Goal: Task Accomplishment & Management: Complete application form

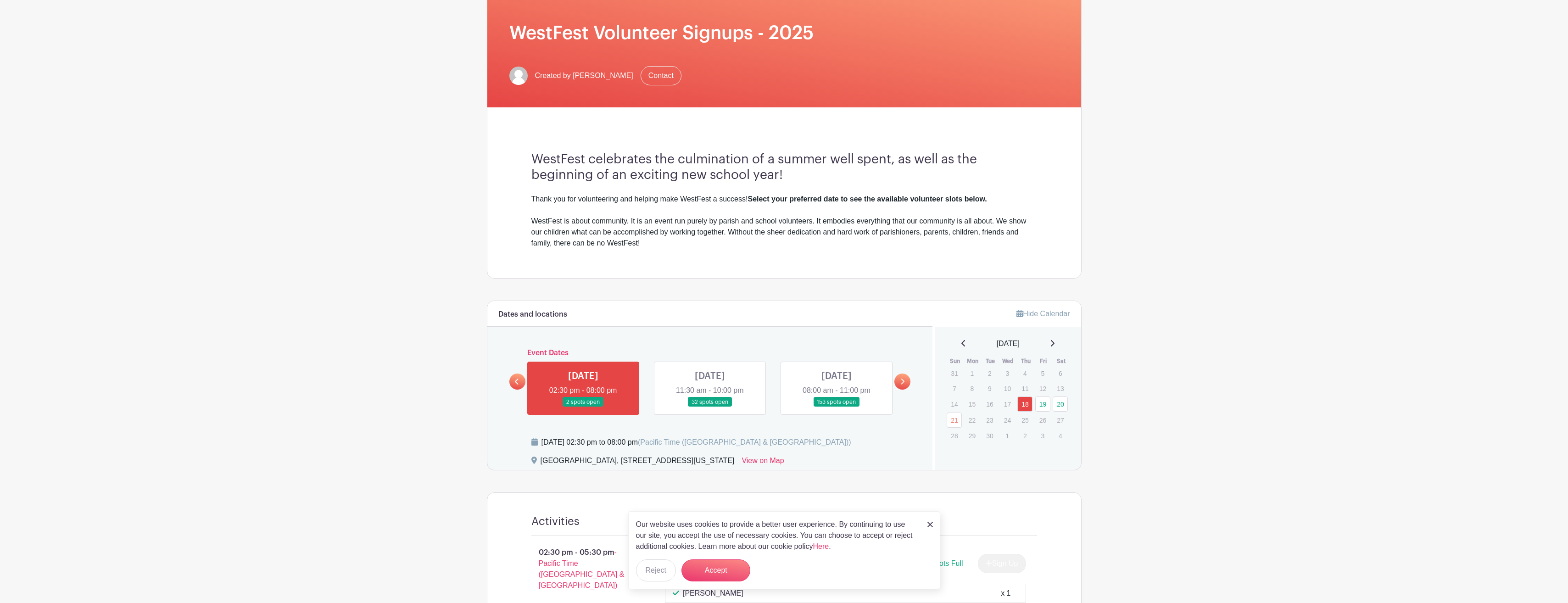
scroll to position [137, 0]
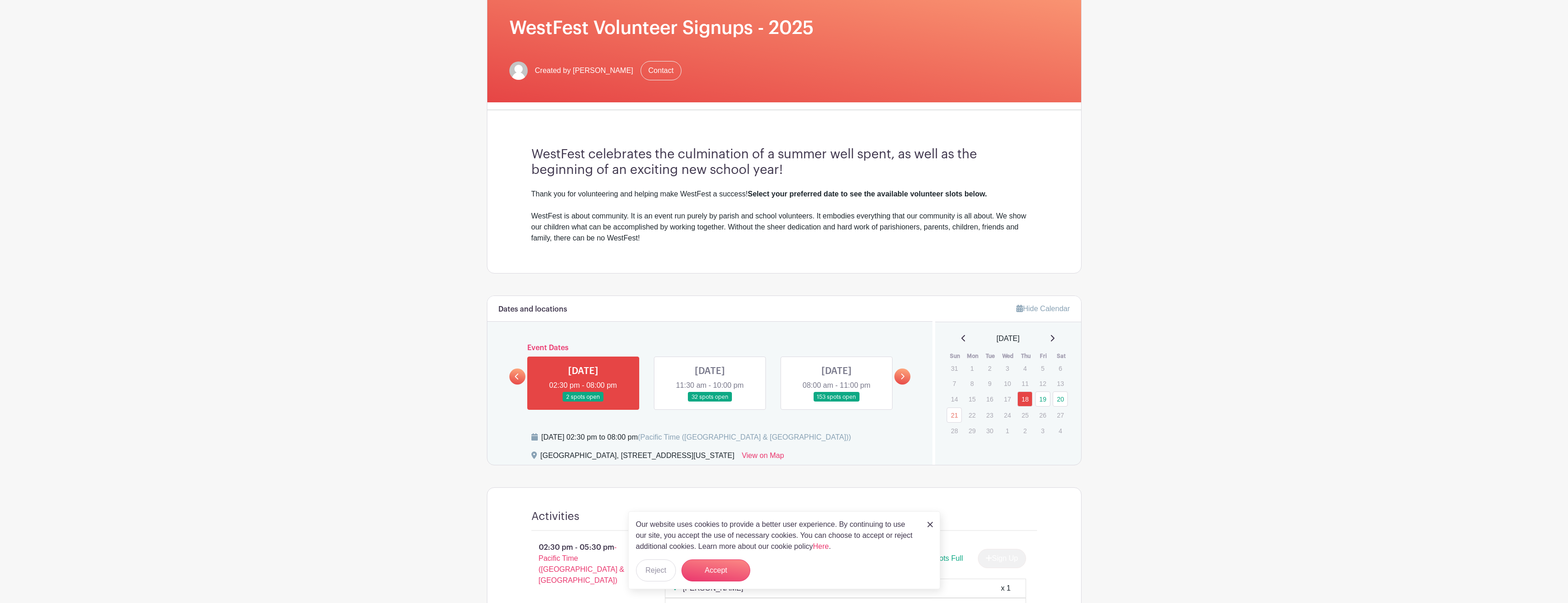
click at [710, 402] on link at bounding box center [710, 402] width 0 height 0
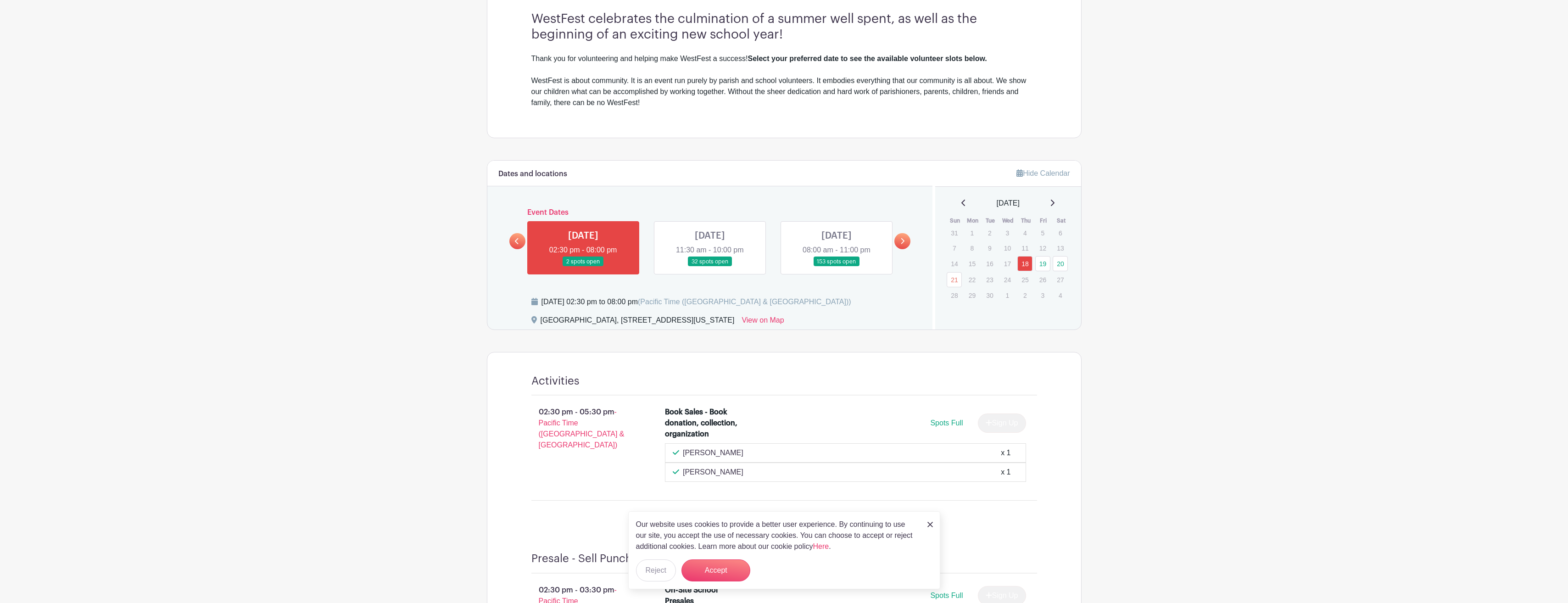
scroll to position [276, 0]
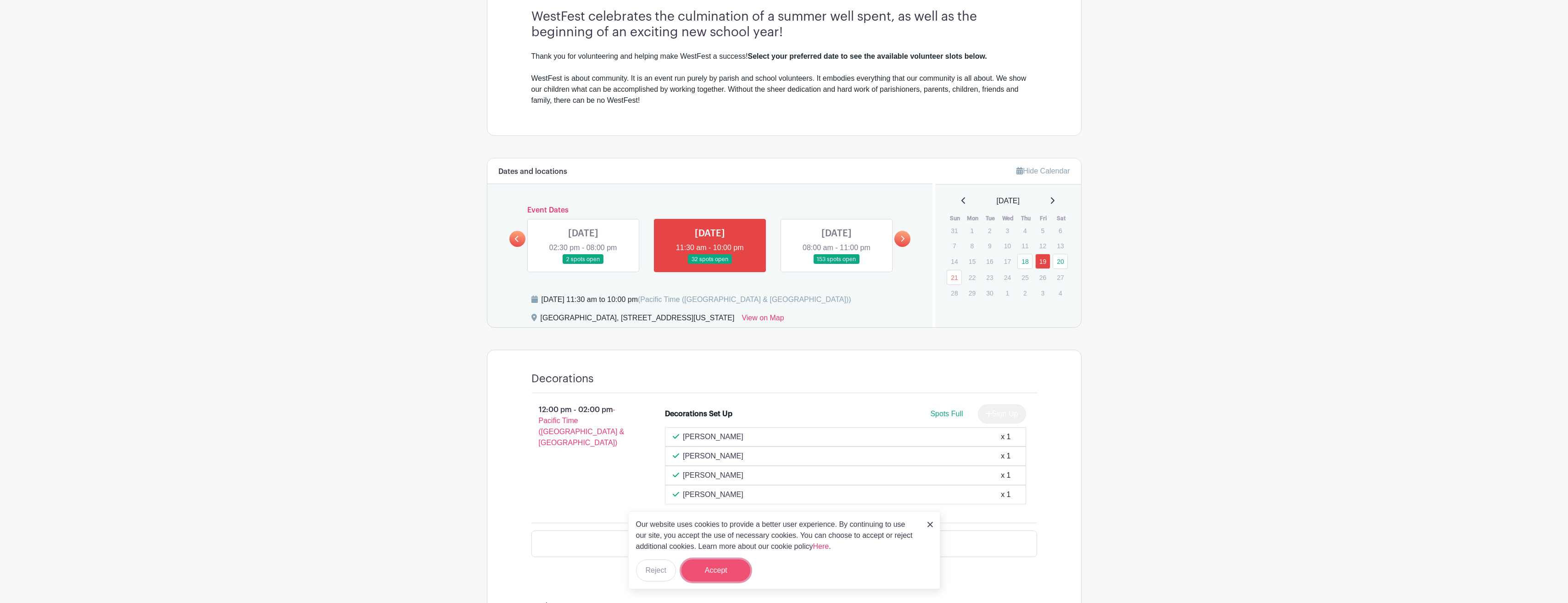
click at [731, 571] on button "Accept" at bounding box center [716, 571] width 69 height 22
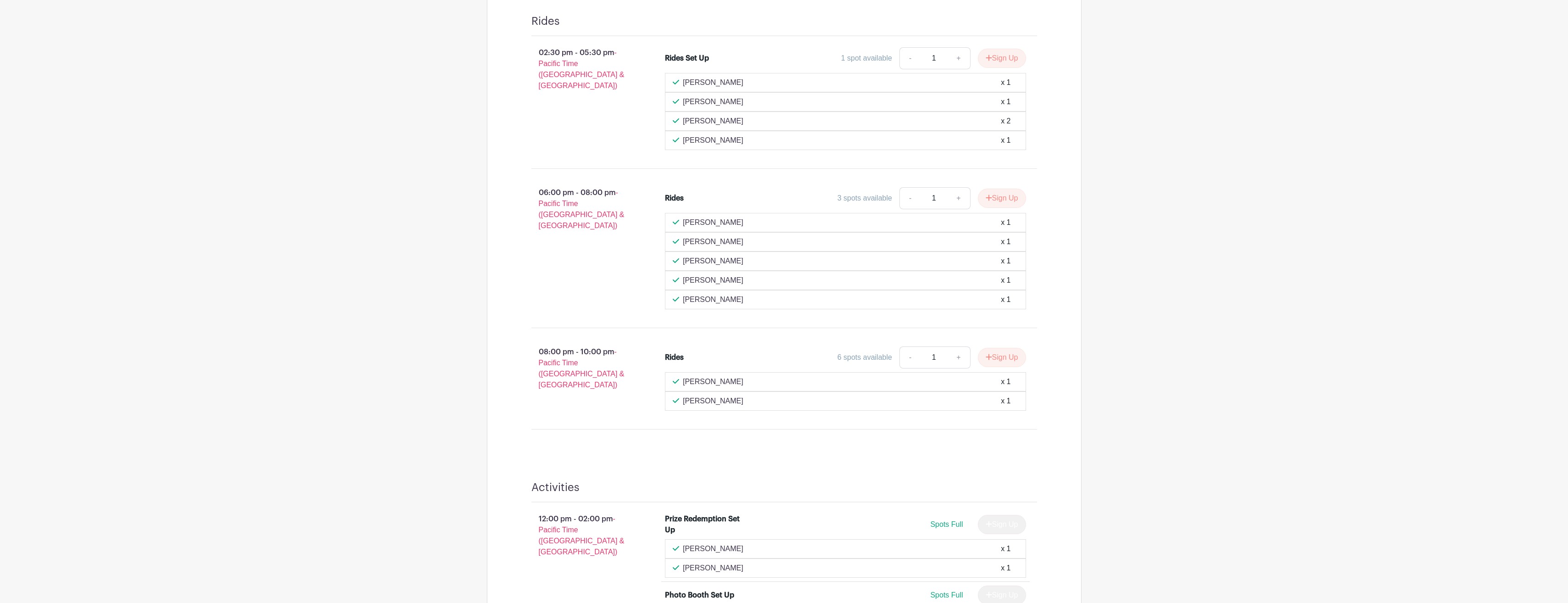
scroll to position [826, 0]
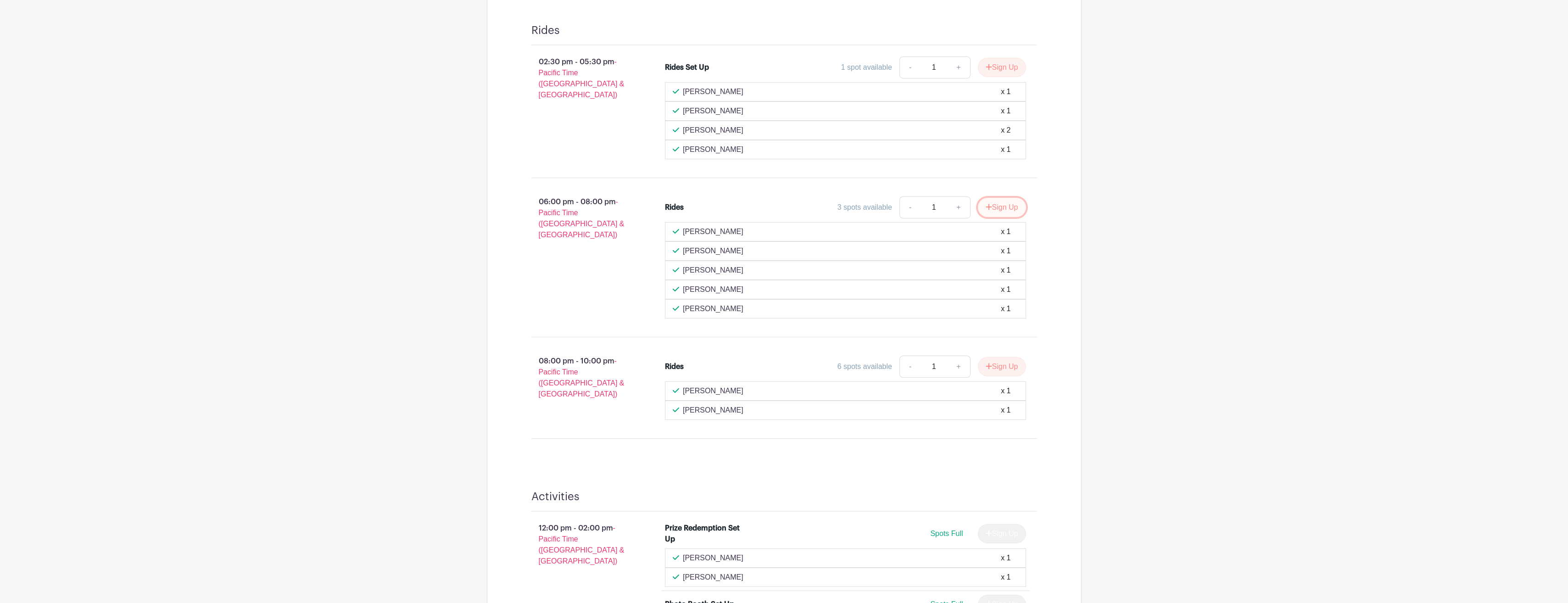
click at [986, 208] on icon "submit" at bounding box center [989, 207] width 6 height 7
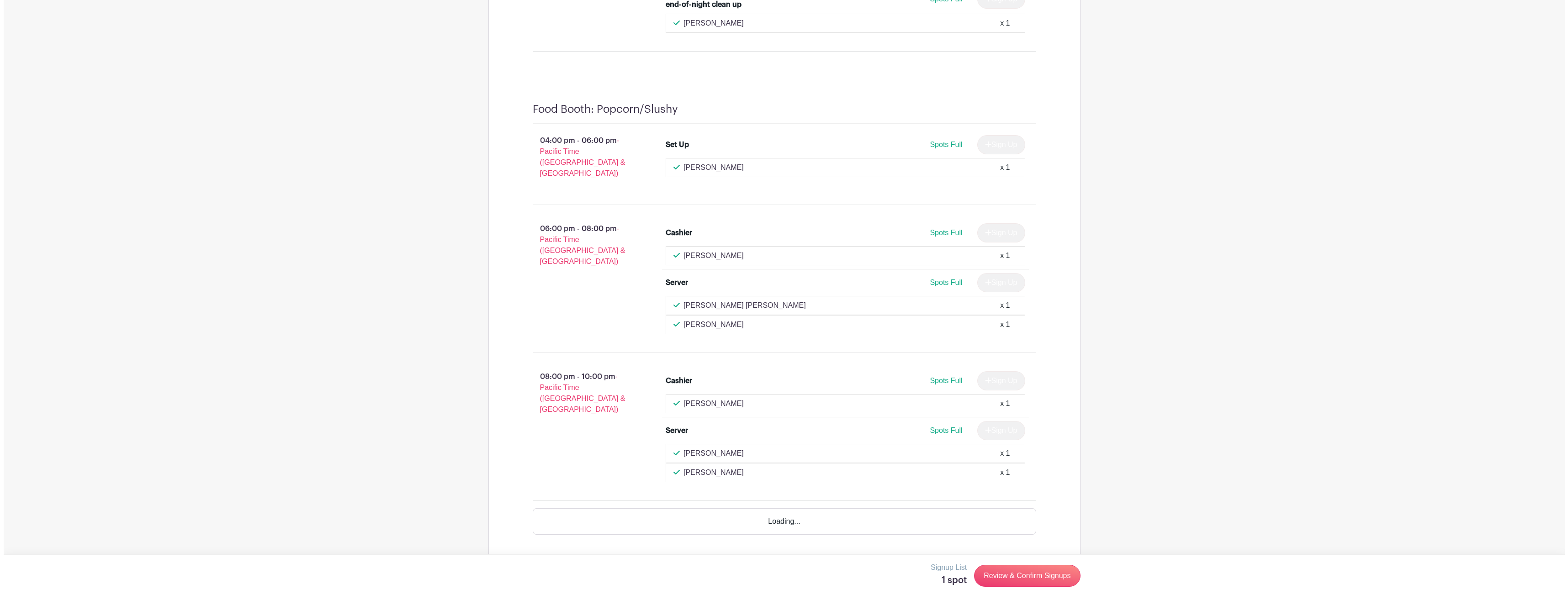
scroll to position [4065, 0]
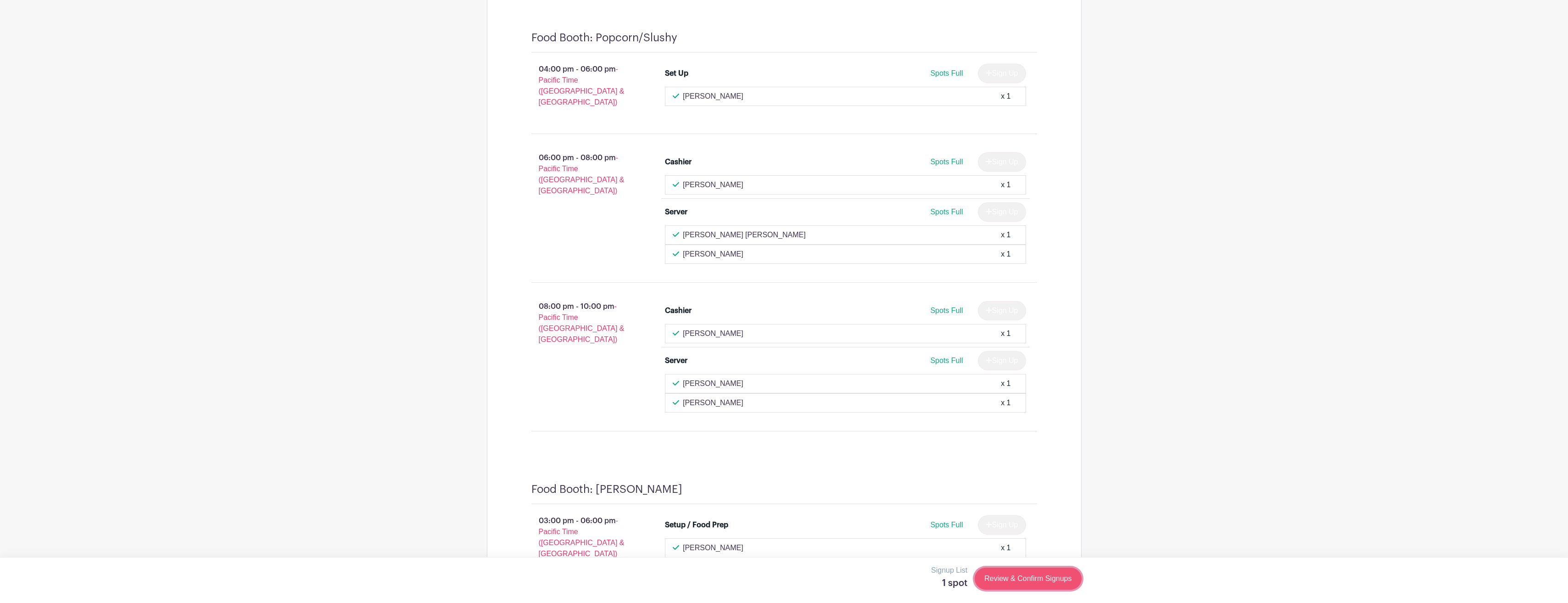
click at [1025, 582] on link "Review & Confirm Signups" at bounding box center [1028, 579] width 106 height 22
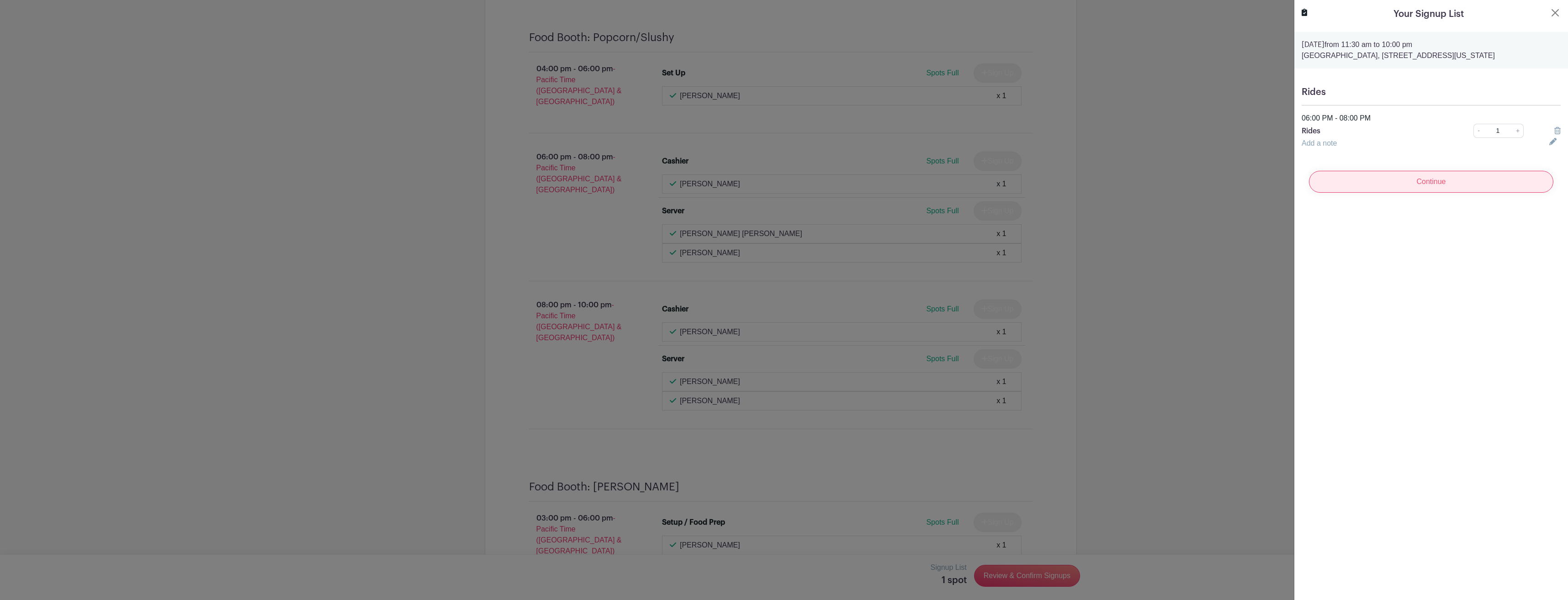
click at [1430, 183] on input "Continue" at bounding box center [1431, 182] width 245 height 22
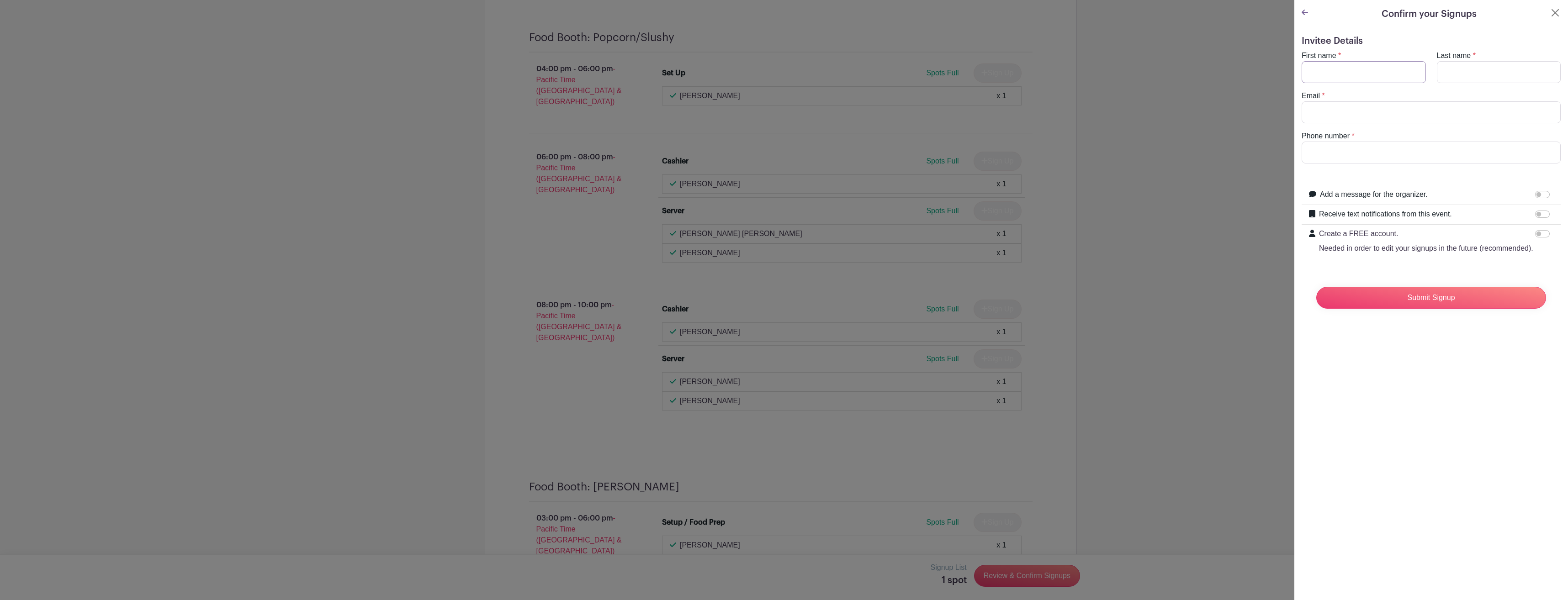
click at [1362, 64] on input "First name" at bounding box center [1363, 72] width 125 height 22
type input "Alyesha"
type input "[PERSON_NAME]"
type input "[EMAIL_ADDRESS][DOMAIN_NAME]"
type input "13049326619"
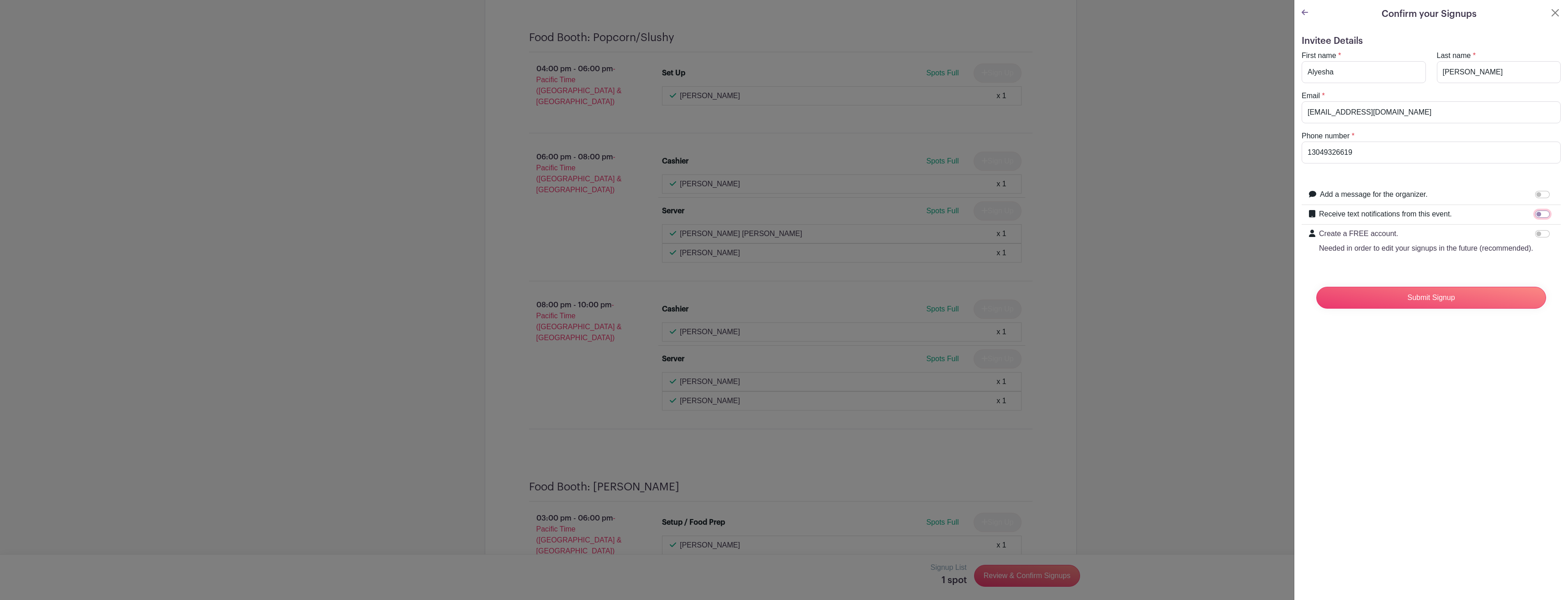
click at [1536, 214] on input "Receive text notifications from this event." at bounding box center [1542, 214] width 15 height 7
checkbox input "true"
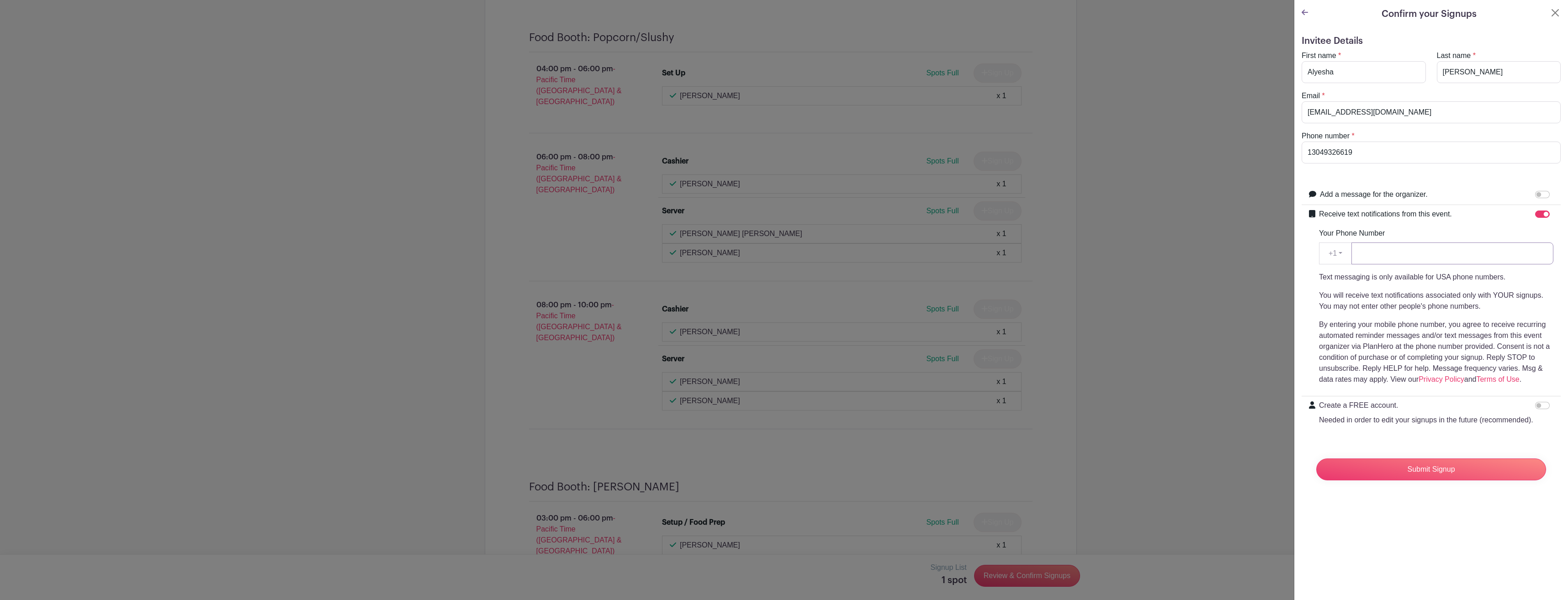
click at [1388, 254] on input "Your Phone Number" at bounding box center [1452, 254] width 202 height 22
type input "3049326619"
click at [1535, 406] on input "Create a FREE account. Needed in order to edit your signups in the future (reco…" at bounding box center [1542, 405] width 15 height 7
checkbox input "true"
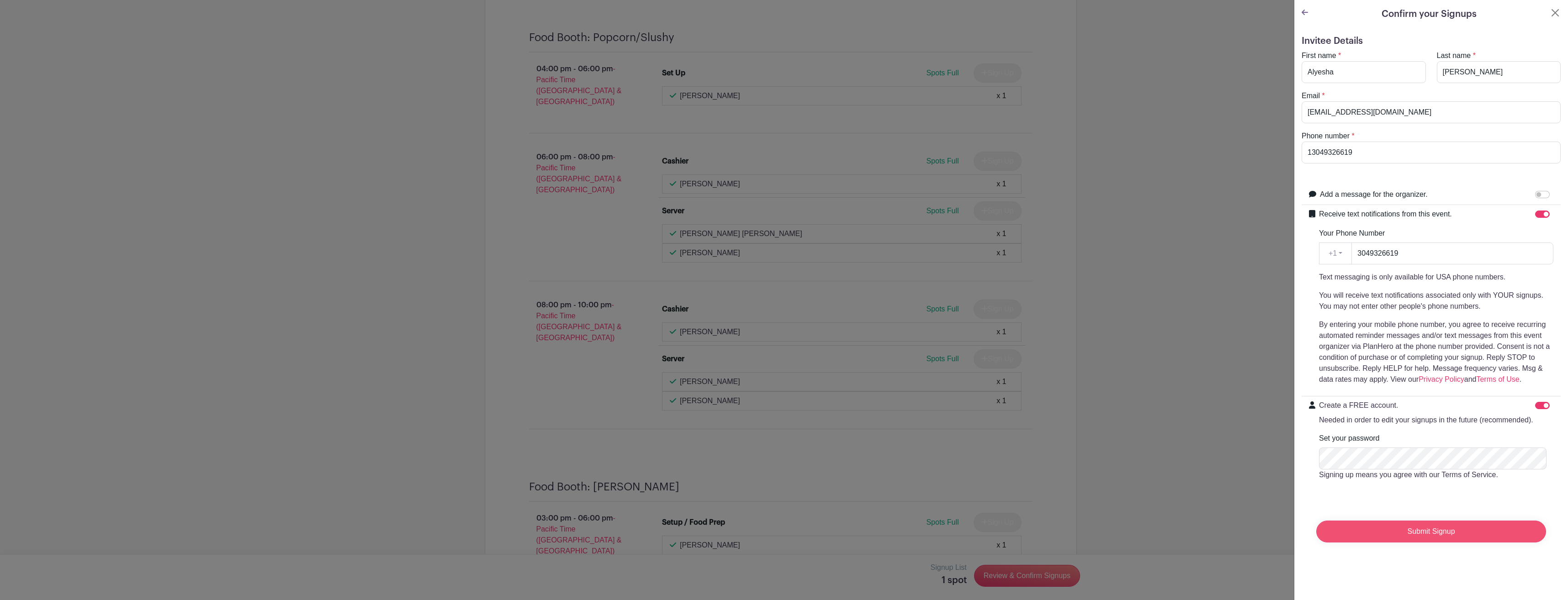
click at [1487, 543] on input "Submit Signup" at bounding box center [1431, 532] width 230 height 22
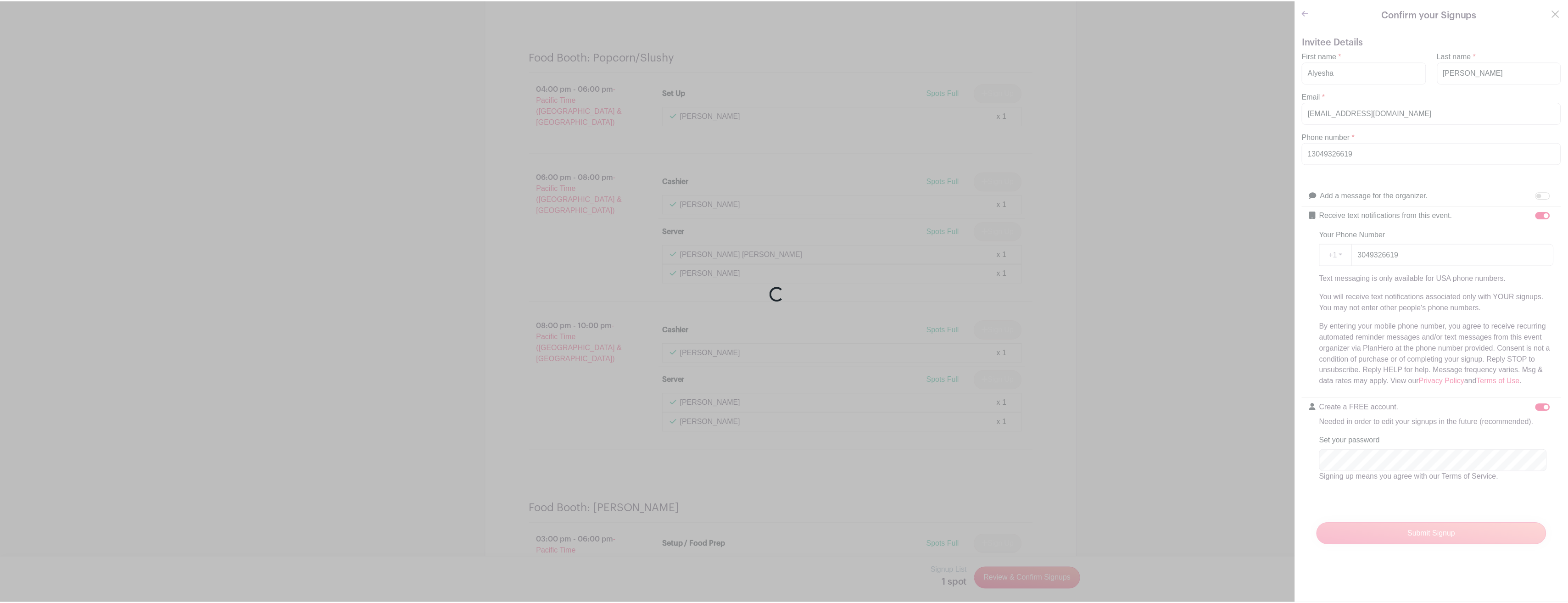
scroll to position [4104, 0]
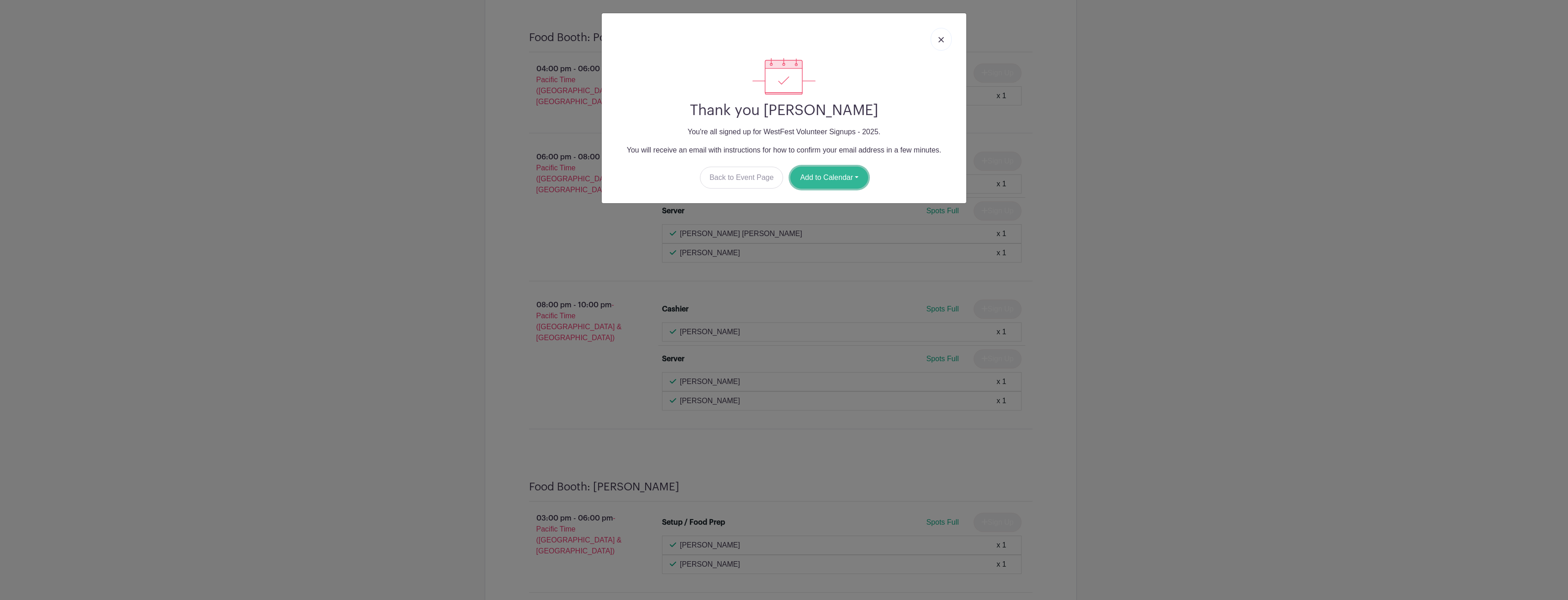
click at [800, 181] on button "Add to Calendar" at bounding box center [829, 177] width 77 height 22
click at [815, 221] on link "Outlook" at bounding box center [827, 215] width 72 height 15
click at [831, 175] on button "Add to Calendar" at bounding box center [829, 177] width 77 height 22
click at [825, 223] on link "Outlook" at bounding box center [827, 215] width 72 height 15
click at [941, 41] on img at bounding box center [941, 39] width 5 height 5
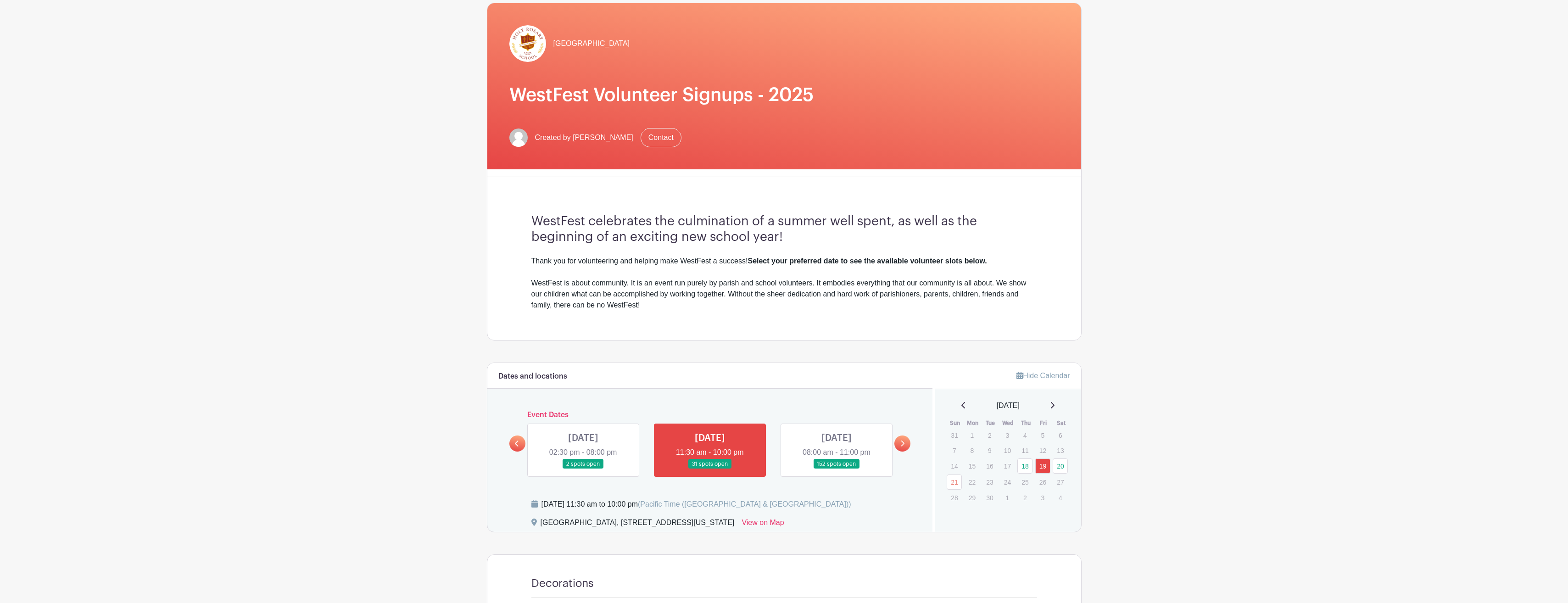
scroll to position [137, 0]
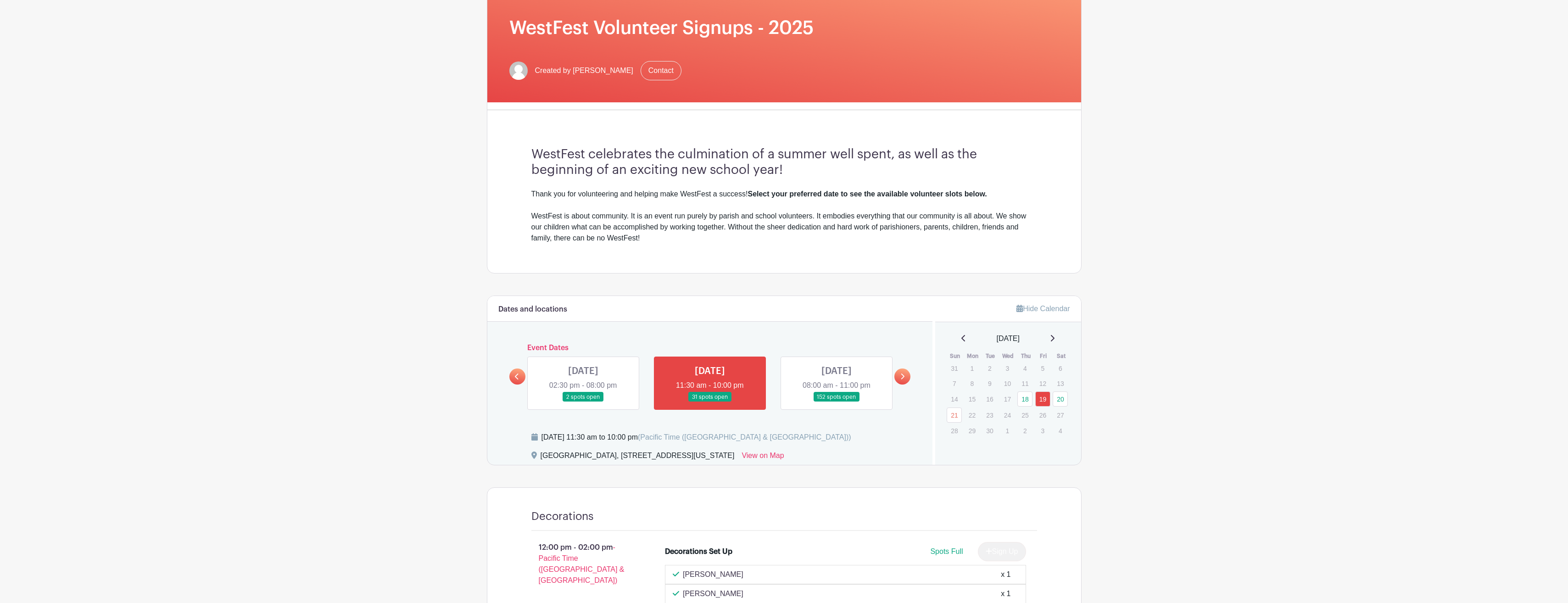
click at [836, 402] on link at bounding box center [836, 402] width 0 height 0
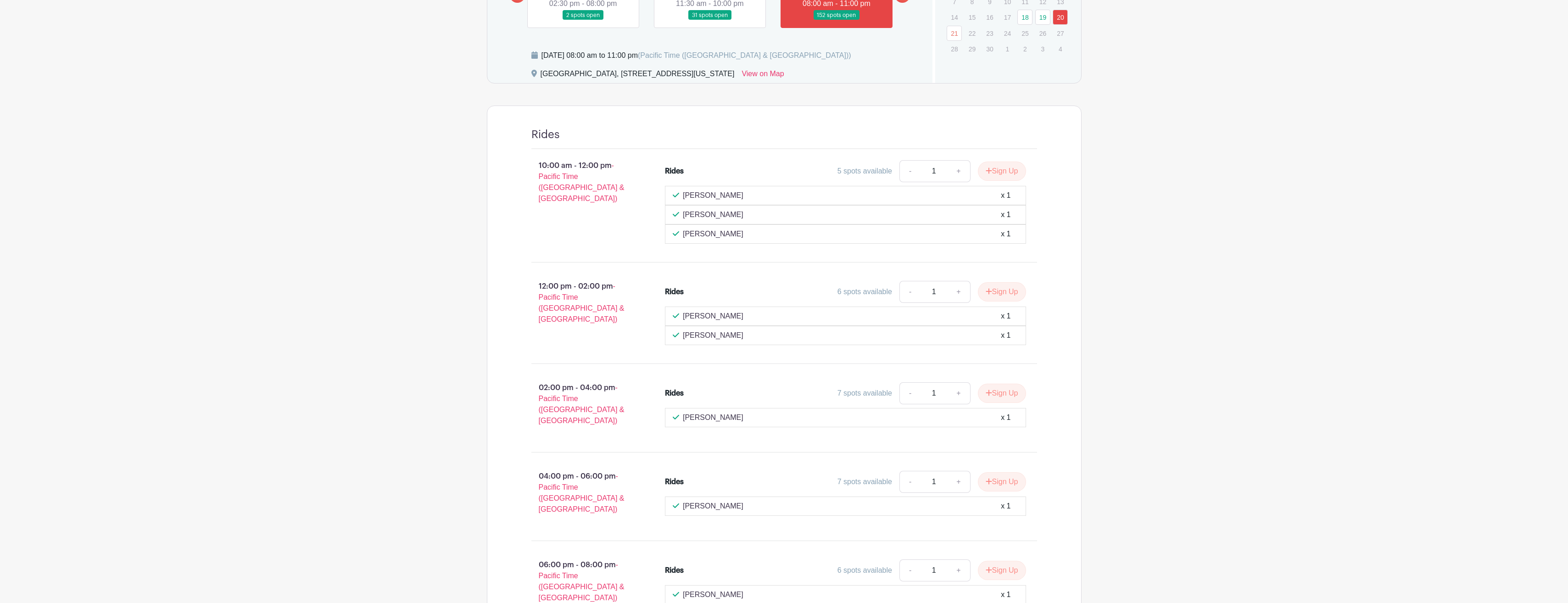
scroll to position [508, 0]
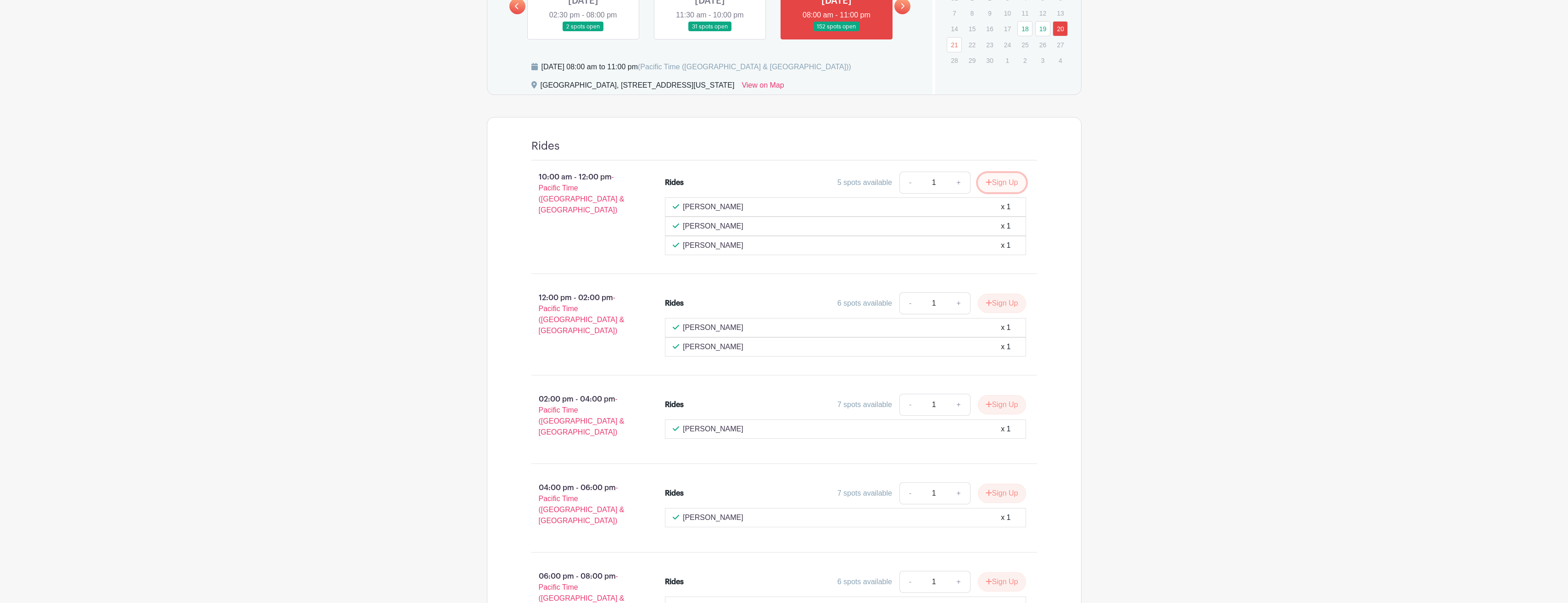
click at [1019, 185] on button "Sign Up" at bounding box center [1002, 183] width 48 height 19
click at [1026, 583] on link "Review & Confirm Signups" at bounding box center [1028, 579] width 106 height 22
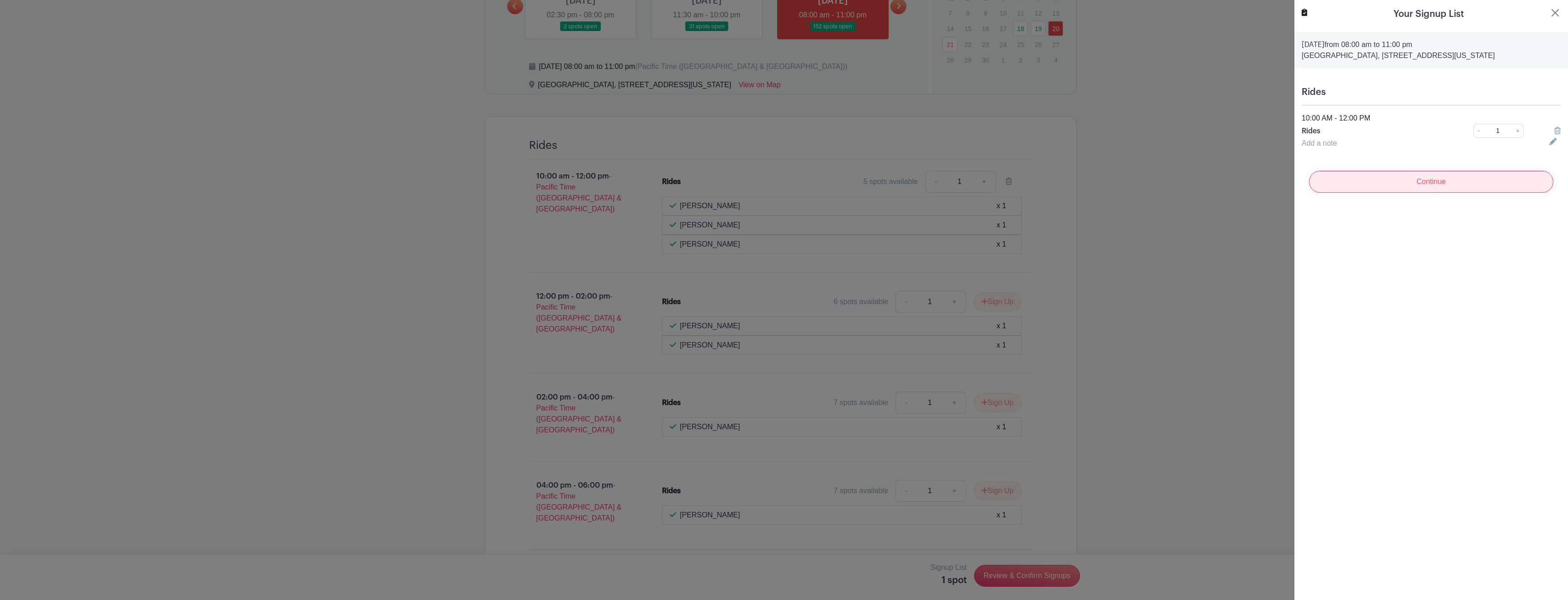
click at [1373, 180] on input "Continue" at bounding box center [1431, 182] width 245 height 22
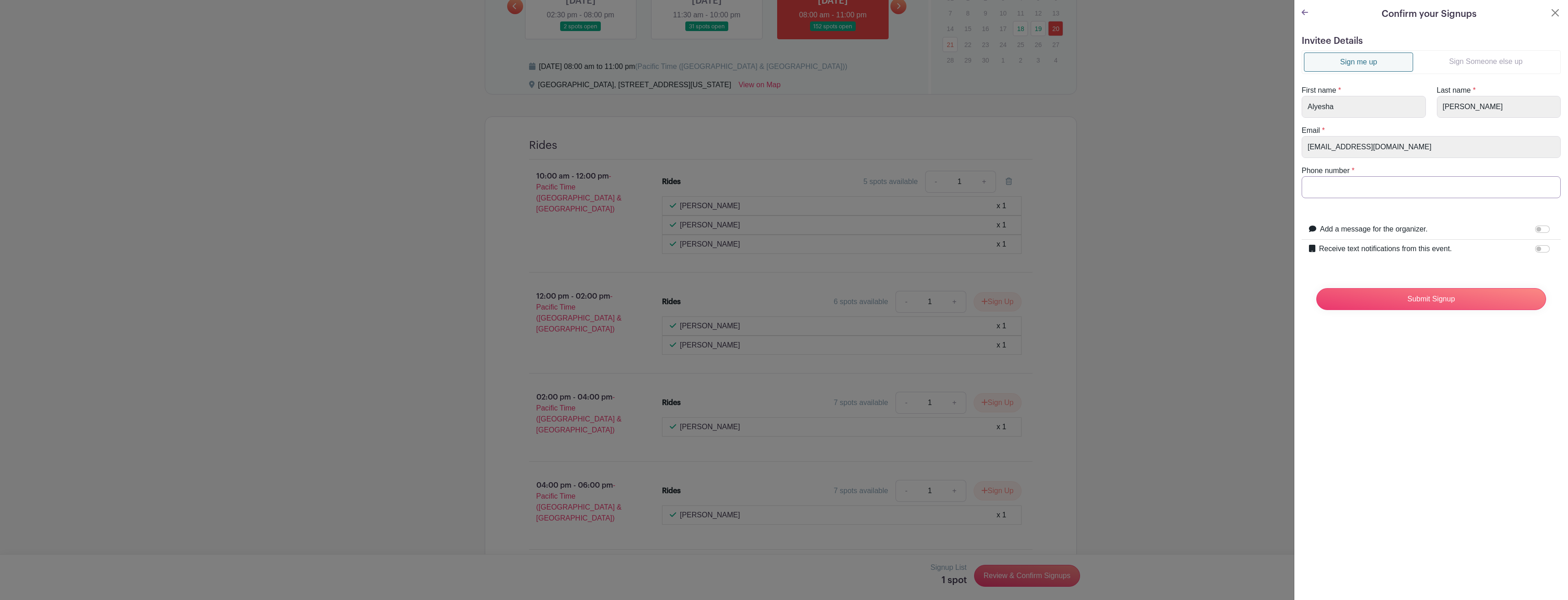
click at [1323, 195] on input "Phone number" at bounding box center [1431, 187] width 259 height 22
type input "13049326619"
click at [1535, 248] on input "Receive text notifications from this event." at bounding box center [1542, 248] width 15 height 7
checkbox input "true"
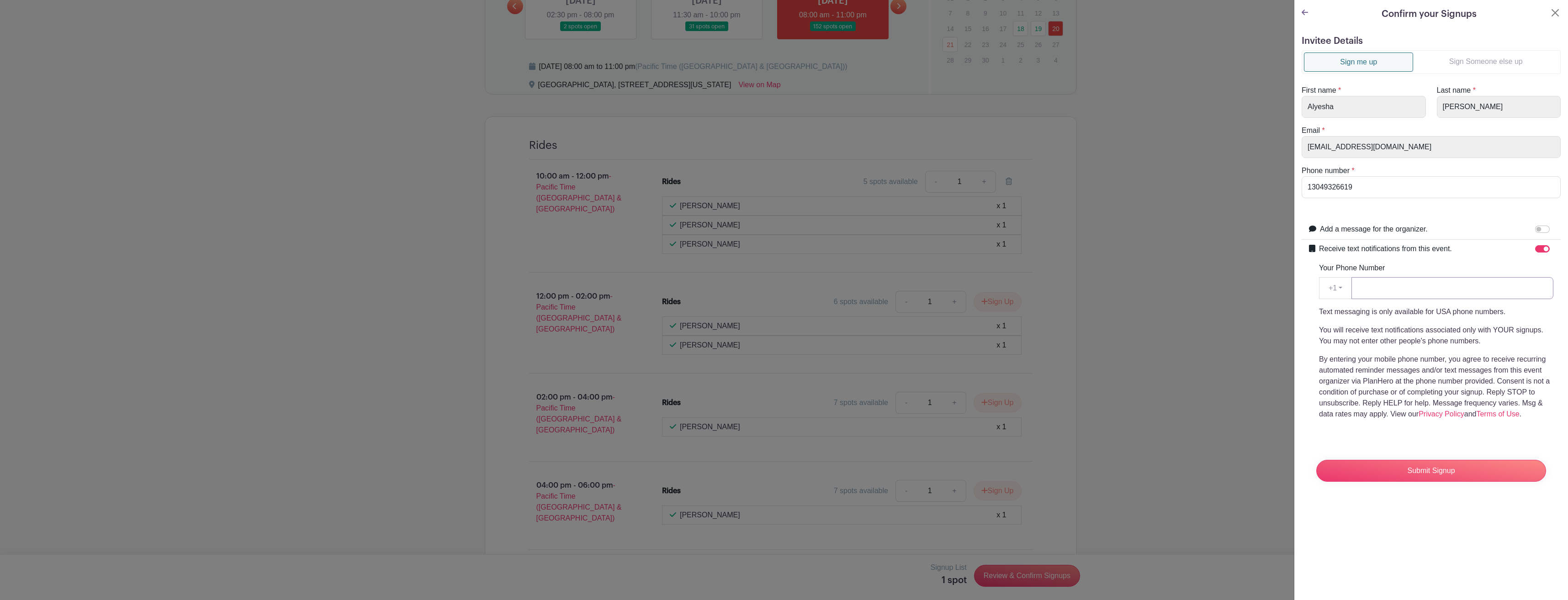
click at [1401, 288] on input "Your Phone Number" at bounding box center [1452, 288] width 202 height 22
type input "3049326619"
click at [1388, 472] on input "Submit Signup" at bounding box center [1431, 471] width 230 height 22
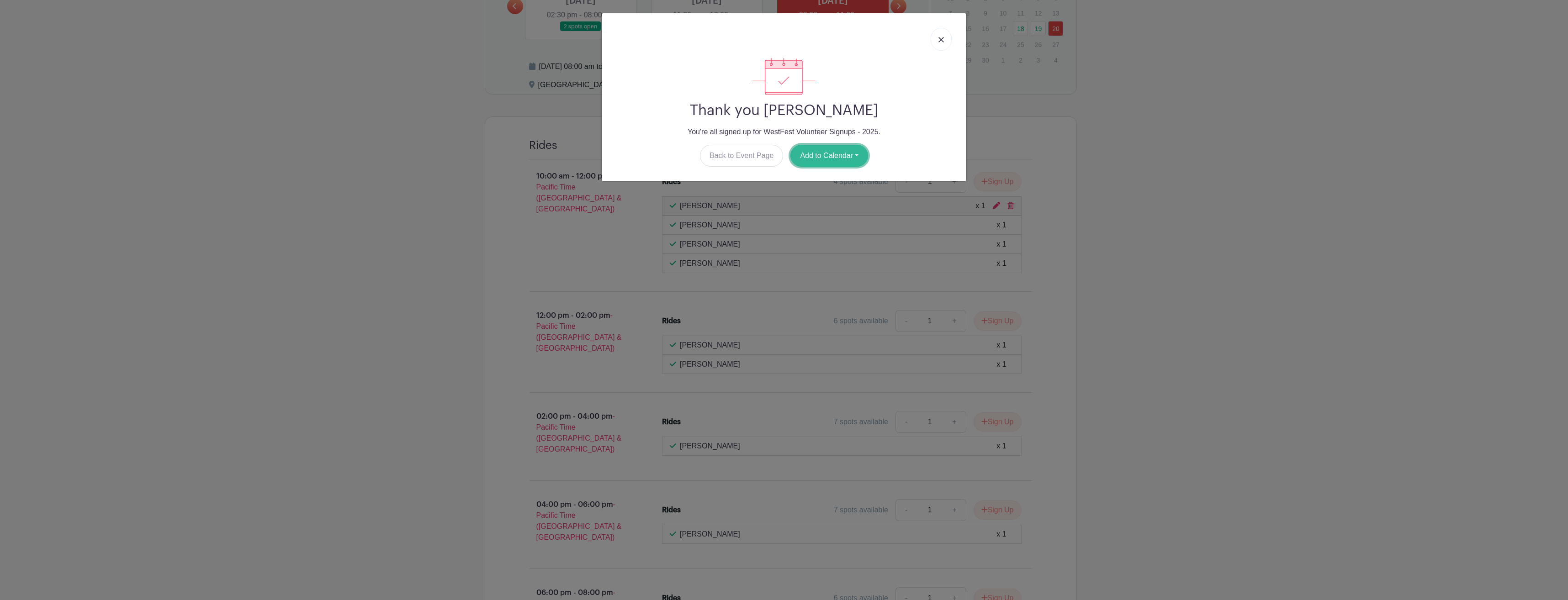
click at [830, 156] on button "Add to Calendar" at bounding box center [829, 155] width 77 height 22
click at [819, 196] on link "Outlook" at bounding box center [827, 194] width 72 height 15
click at [938, 39] on link at bounding box center [941, 39] width 21 height 23
